Goal: Use online tool/utility: Utilize a website feature to perform a specific function

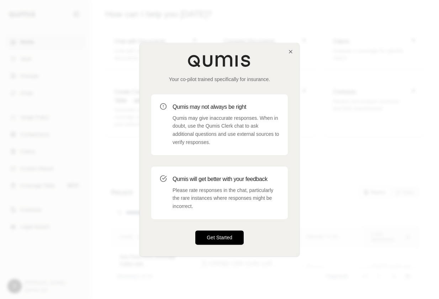
click at [228, 238] on button "Get Started" at bounding box center [219, 237] width 48 height 14
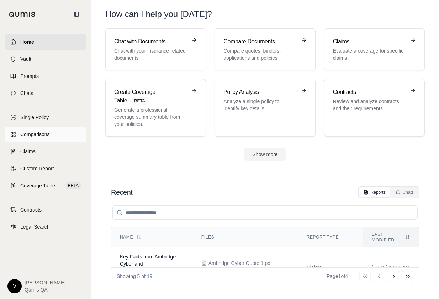
click at [40, 131] on span "Comparisons" at bounding box center [34, 134] width 29 height 7
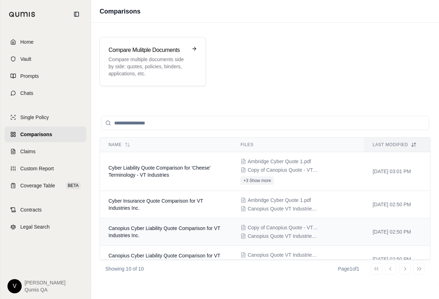
click at [148, 228] on span "Canopius Cyber Liability Quote Comparison for VT Industries Inc." at bounding box center [164, 231] width 112 height 13
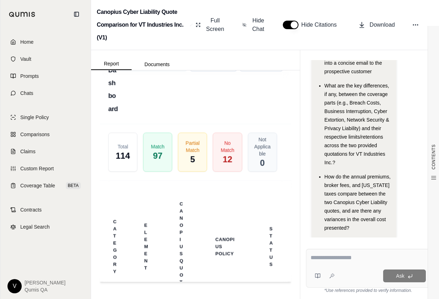
scroll to position [2269, 0]
click at [250, 20] on button "Hide Chat" at bounding box center [253, 25] width 29 height 23
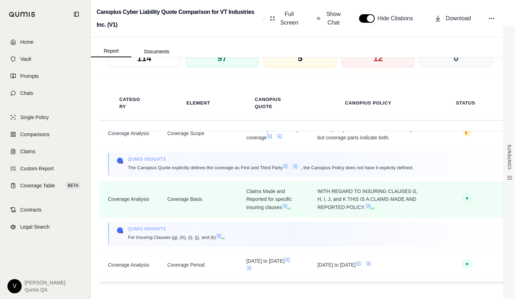
scroll to position [209, 0]
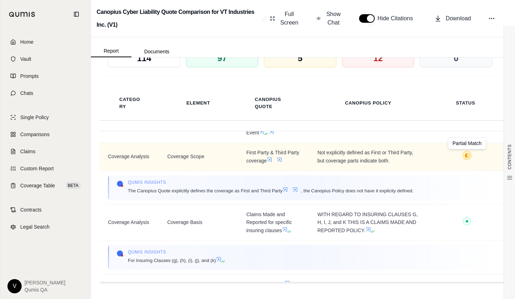
click at [438, 157] on span "◐" at bounding box center [467, 155] width 5 height 6
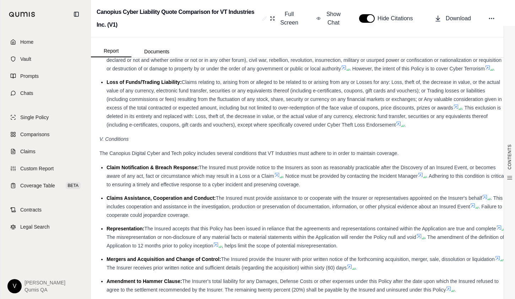
scroll to position [1020, 0]
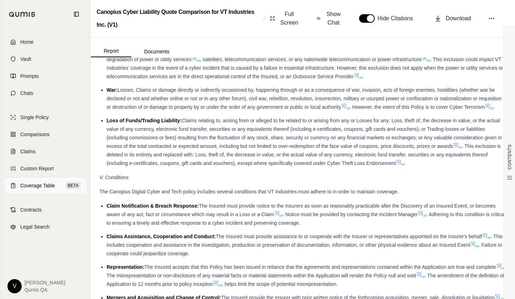
click at [46, 182] on span "Coverage Table" at bounding box center [37, 185] width 35 height 7
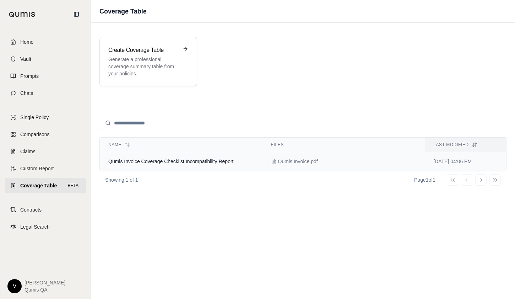
click at [174, 161] on span "Qumis Invoice Coverage Checklist Incompatibility Report" at bounding box center [170, 162] width 125 height 6
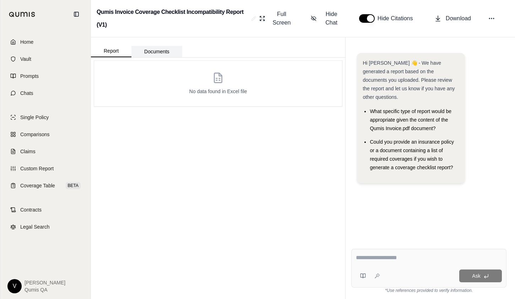
click at [172, 52] on button "Documents" at bounding box center [156, 51] width 51 height 11
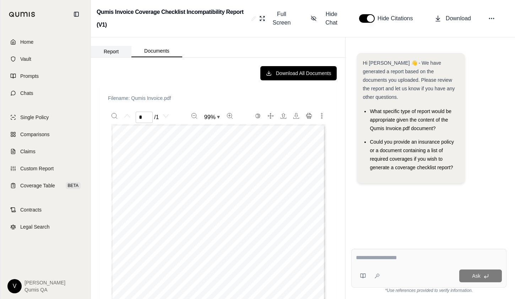
click at [123, 53] on button "Report" at bounding box center [111, 51] width 41 height 11
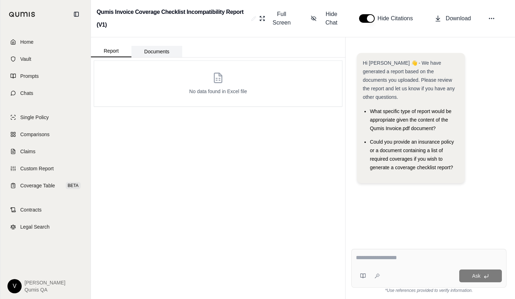
click at [161, 49] on button "Documents" at bounding box center [156, 51] width 51 height 11
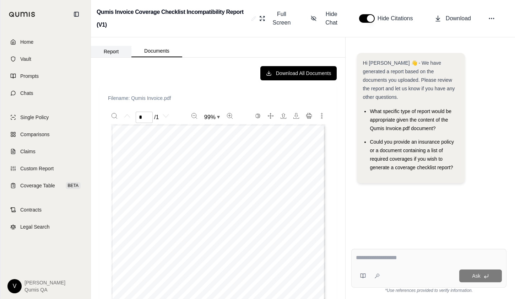
click at [116, 52] on button "Report" at bounding box center [111, 51] width 41 height 11
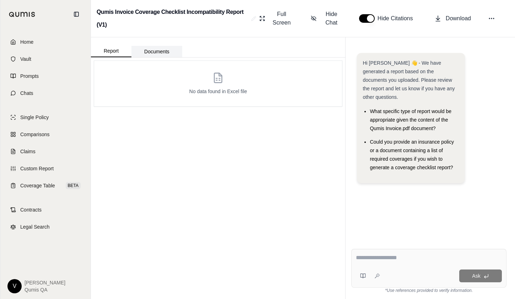
click at [137, 52] on button "Documents" at bounding box center [156, 51] width 51 height 11
click at [115, 50] on button "Report" at bounding box center [111, 51] width 41 height 12
click at [44, 185] on span "Coverage Table" at bounding box center [37, 185] width 35 height 7
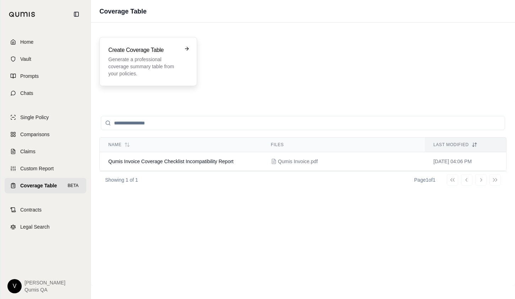
click at [171, 65] on p "Generate a professional coverage summary table from your policies." at bounding box center [143, 66] width 70 height 21
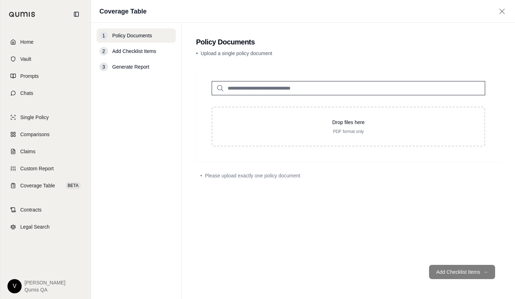
click at [234, 93] on input "search" at bounding box center [349, 88] width 274 height 14
type input "***"
click at [286, 98] on p "Ambridge Cyber Quote 1.pdf #2" at bounding box center [275, 102] width 84 height 9
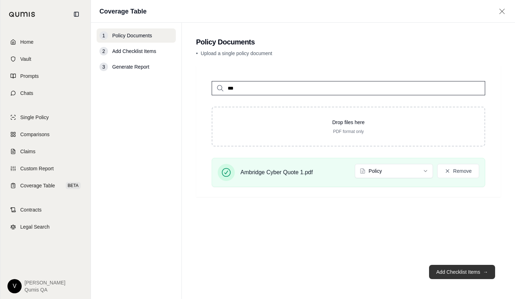
click at [438, 275] on button "Add Checklist Items →" at bounding box center [462, 272] width 66 height 14
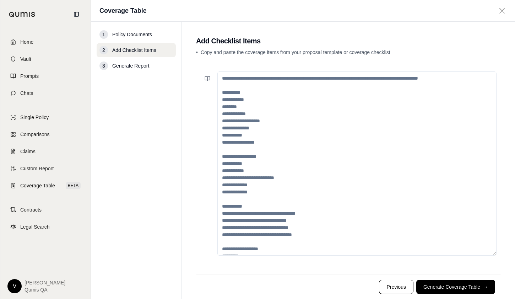
drag, startPoint x: 223, startPoint y: 97, endPoint x: 264, endPoint y: 155, distance: 71.3
click at [263, 155] on textarea at bounding box center [357, 163] width 279 height 184
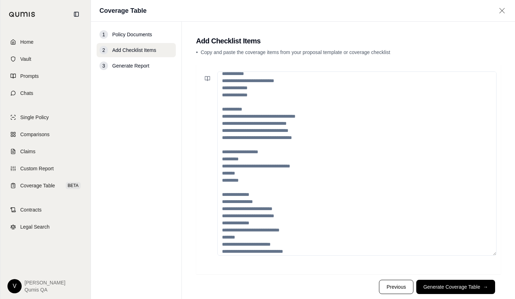
scroll to position [121, 0]
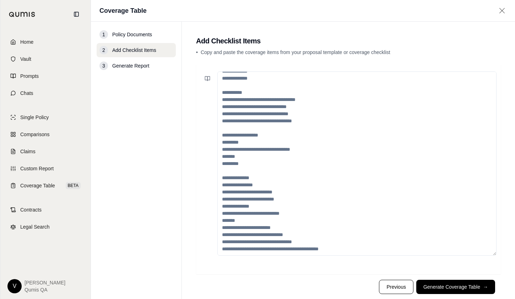
drag, startPoint x: 322, startPoint y: 244, endPoint x: 231, endPoint y: 109, distance: 162.5
click at [231, 109] on textarea at bounding box center [357, 163] width 279 height 184
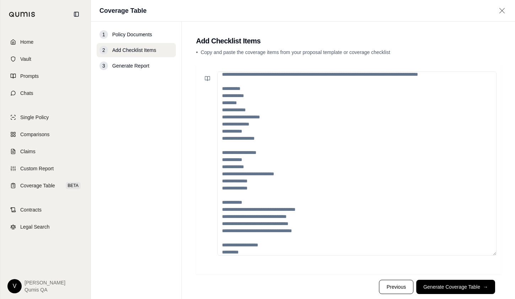
scroll to position [0, 0]
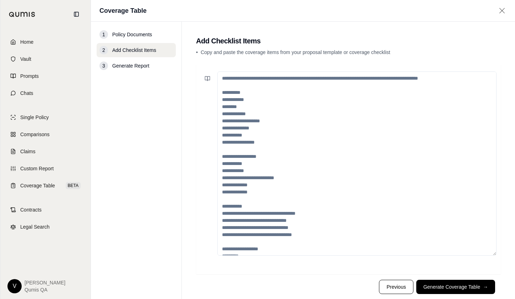
click at [240, 66] on div at bounding box center [348, 169] width 305 height 210
click at [240, 82] on textarea at bounding box center [357, 163] width 279 height 184
paste textarea "**********"
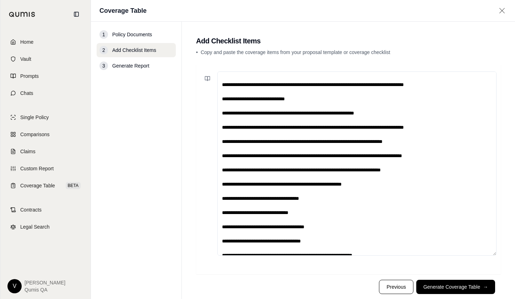
scroll to position [327, 0]
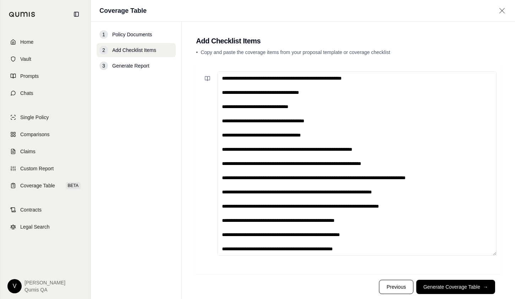
drag, startPoint x: 221, startPoint y: 190, endPoint x: 440, endPoint y: 192, distance: 219.3
click at [438, 194] on textarea at bounding box center [357, 163] width 279 height 184
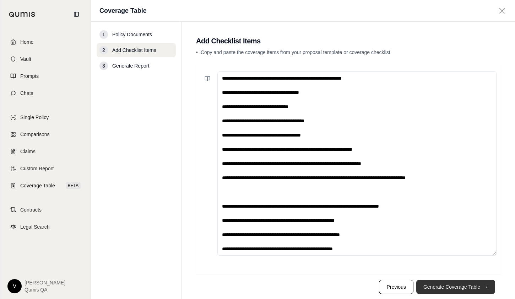
type textarea "**********"
click at [438, 288] on button "Generate Coverage Table →" at bounding box center [456, 287] width 79 height 14
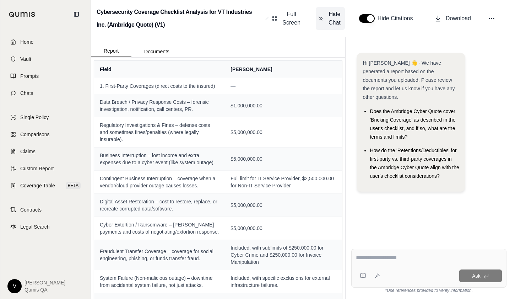
click at [334, 20] on span "Hide Chat" at bounding box center [334, 18] width 15 height 17
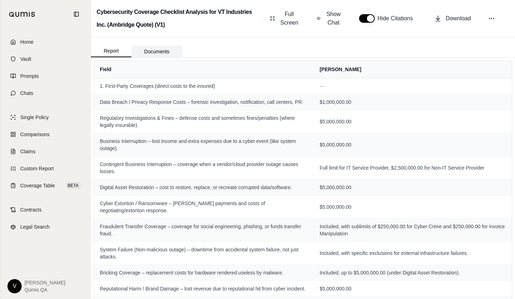
click at [162, 47] on button "Documents" at bounding box center [156, 51] width 51 height 11
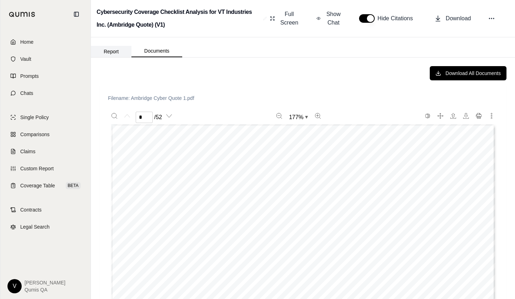
click at [121, 52] on button "Report" at bounding box center [111, 51] width 41 height 11
